Goal: Information Seeking & Learning: Learn about a topic

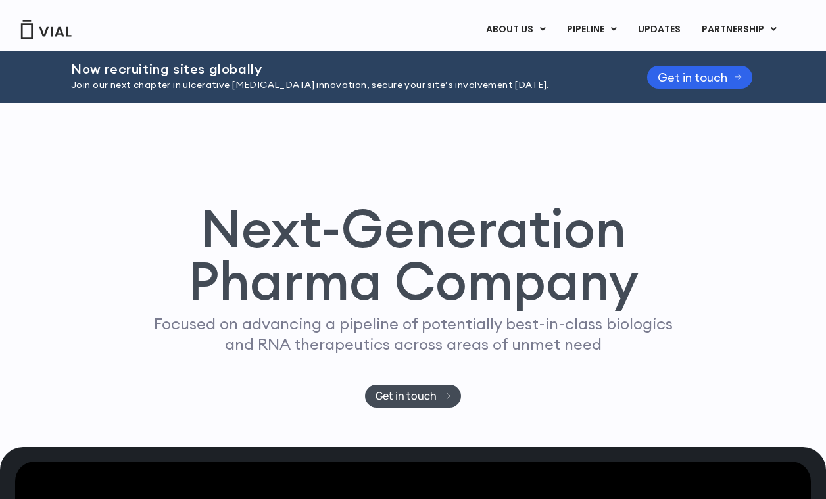
click at [599, 61] on link "TL1A HLE" at bounding box center [618, 62] width 115 height 20
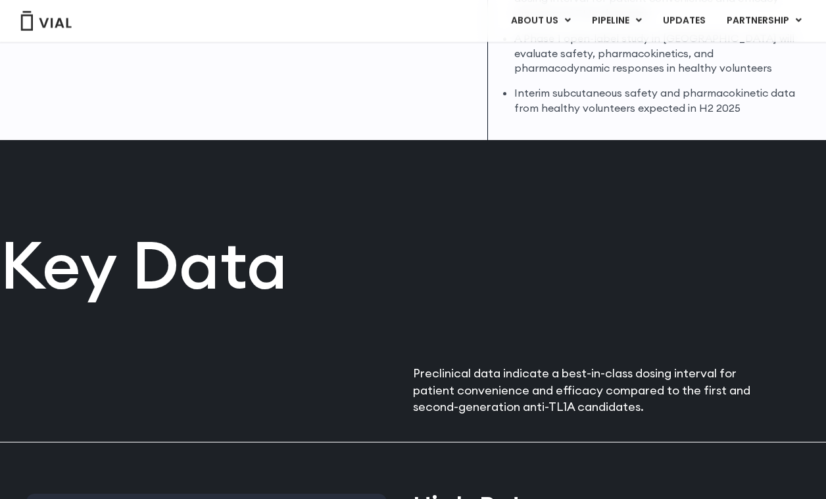
scroll to position [480, 0]
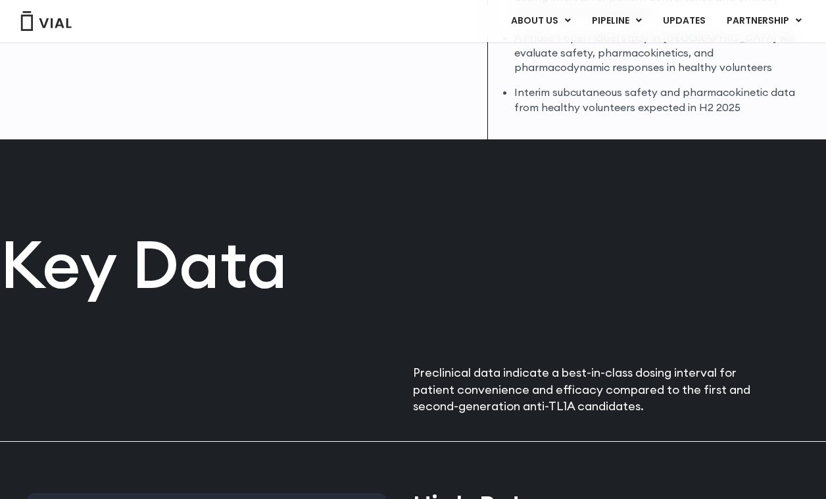
click at [633, 90] on link "IL-13 x TSLP" at bounding box center [643, 94] width 115 height 20
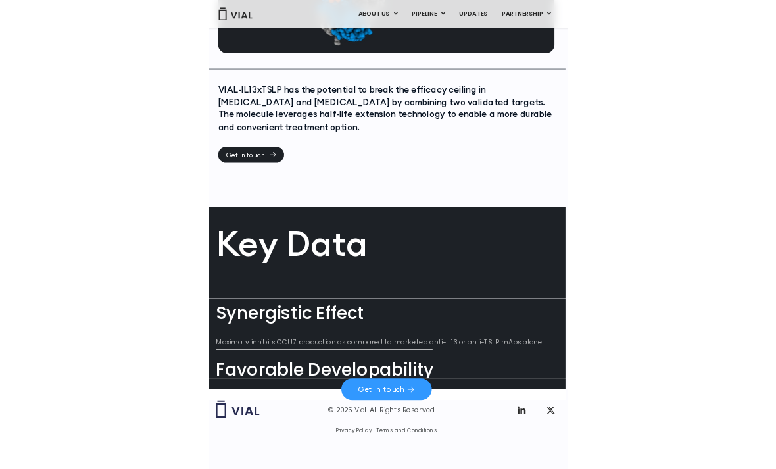
scroll to position [564, 7]
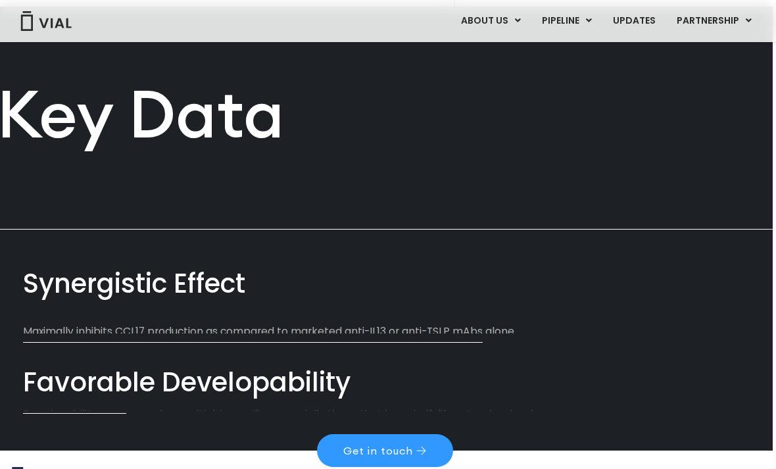
click at [592, 72] on link "INHBE/ACTIVIN E" at bounding box center [593, 73] width 115 height 20
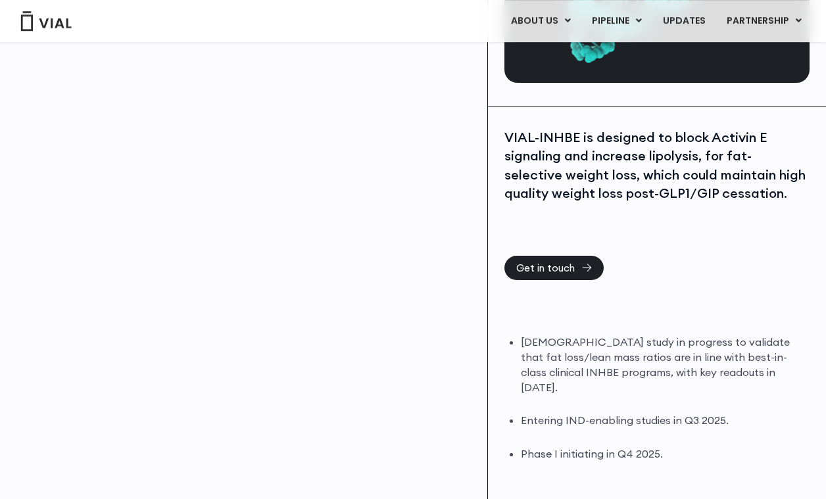
scroll to position [181, 0]
click at [639, 67] on link "INHBE/ACTIVIN E" at bounding box center [643, 73] width 115 height 20
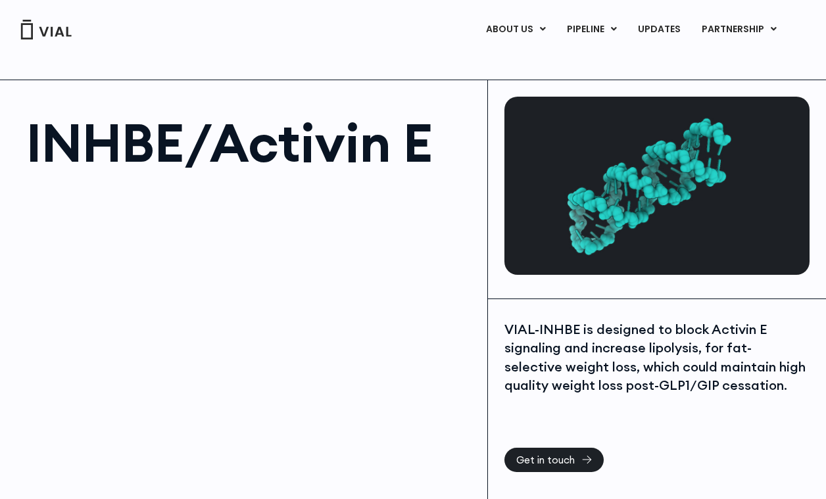
click at [611, 98] on link "IL-13 x TSLP" at bounding box center [618, 102] width 115 height 20
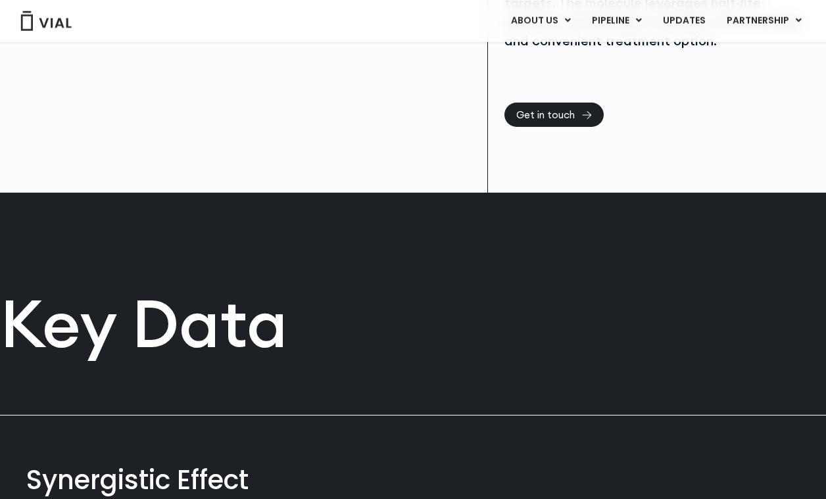
scroll to position [372, 0]
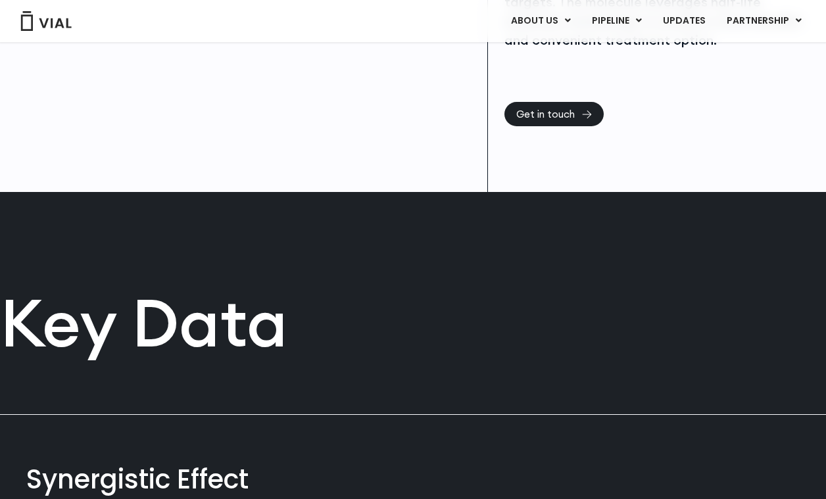
click at [638, 111] on link "MYOSTATIN (GDF8)" at bounding box center [643, 114] width 115 height 20
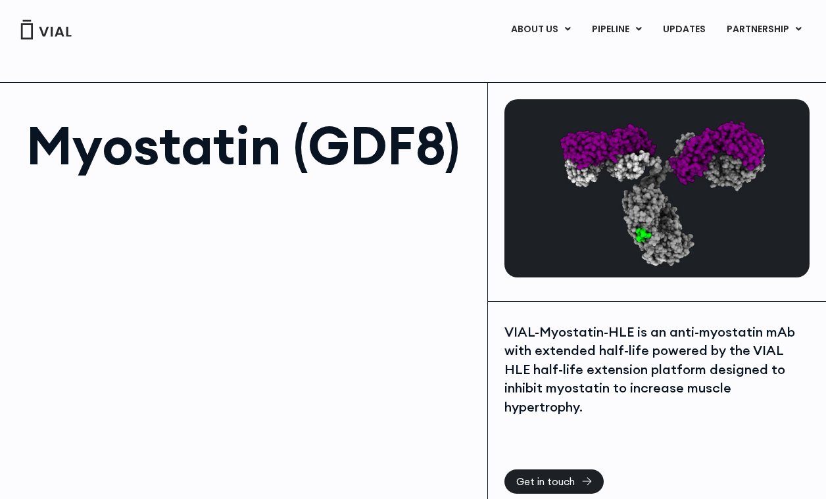
click at [640, 143] on link "α4β7 x IL-23" at bounding box center [643, 143] width 115 height 21
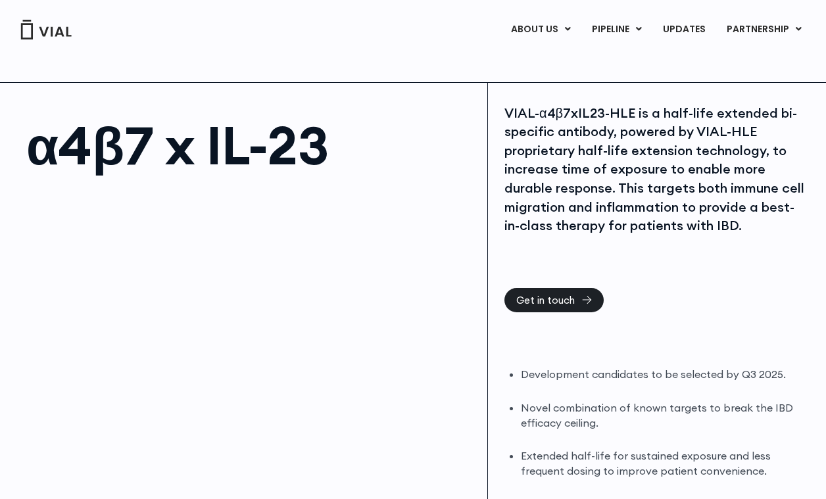
click at [757, 28] on link "PARTNERSHIP" at bounding box center [764, 29] width 96 height 22
click at [744, 59] on link "LICENSING" at bounding box center [749, 62] width 115 height 21
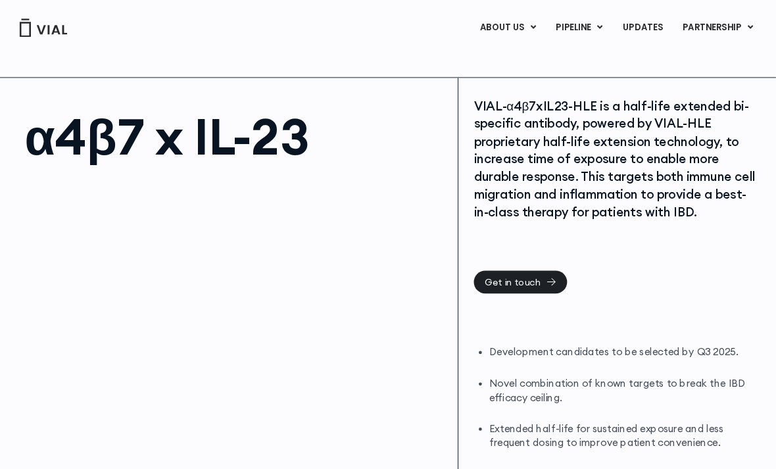
scroll to position [15, 7]
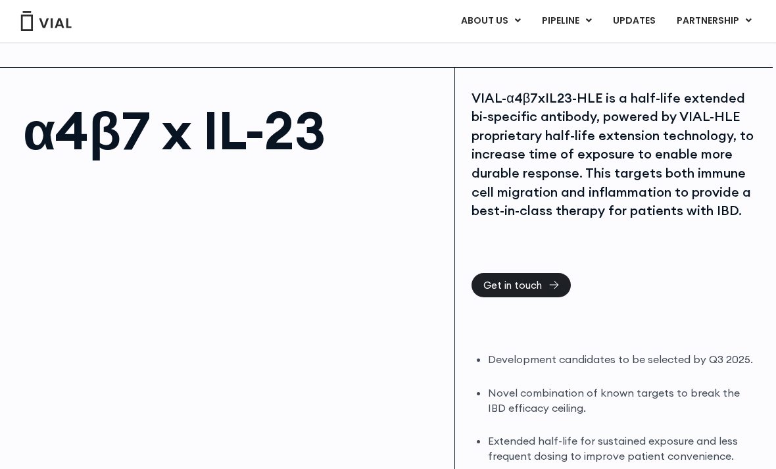
click at [508, 53] on link "ABOUT US" at bounding box center [512, 53] width 115 height 20
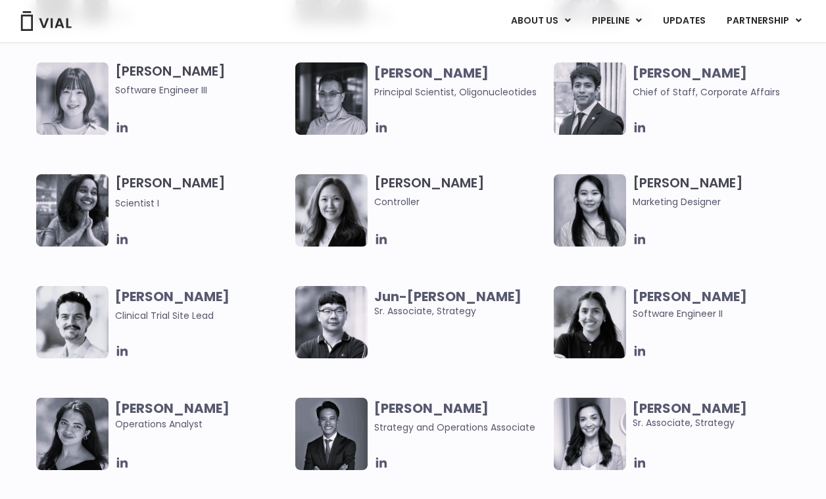
scroll to position [2206, 0]
